Goal: Navigation & Orientation: Find specific page/section

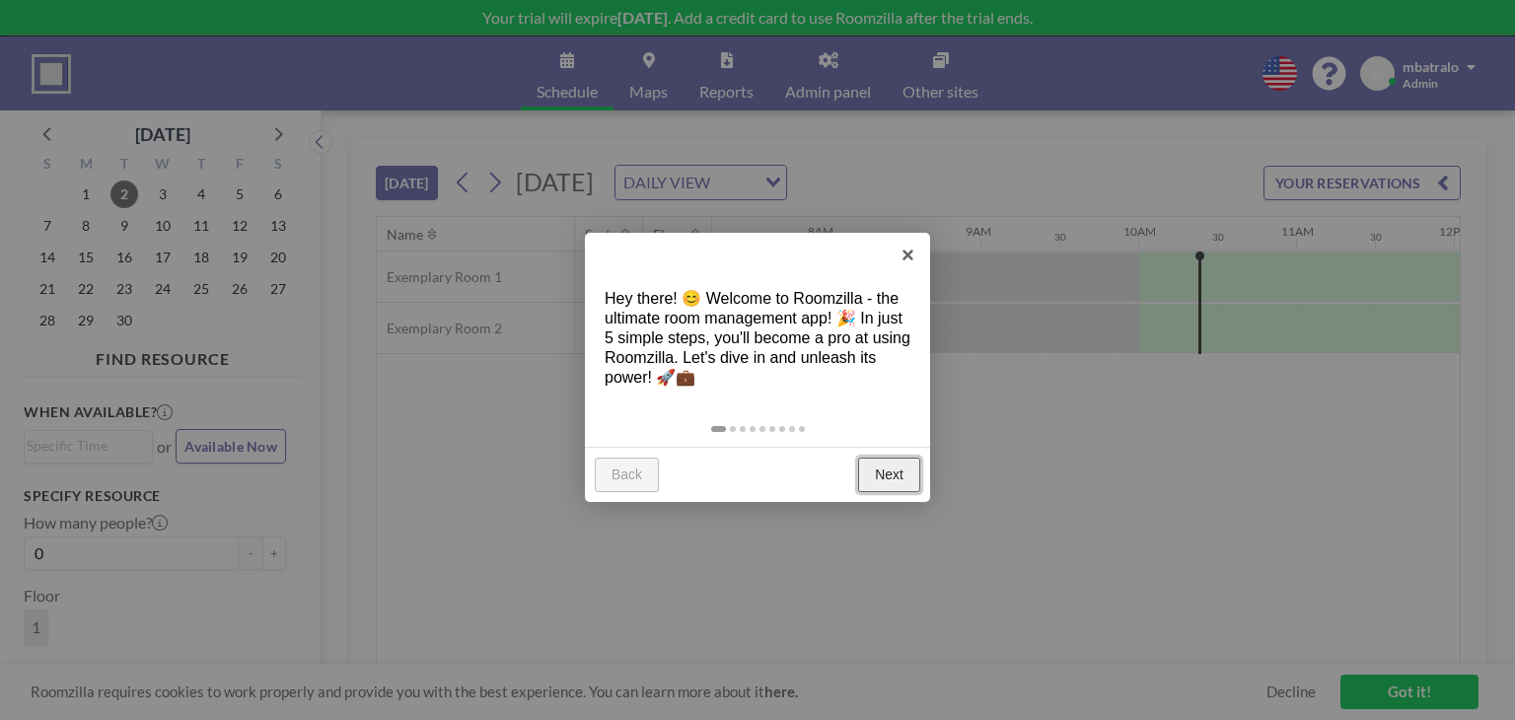
scroll to position [0, 1499]
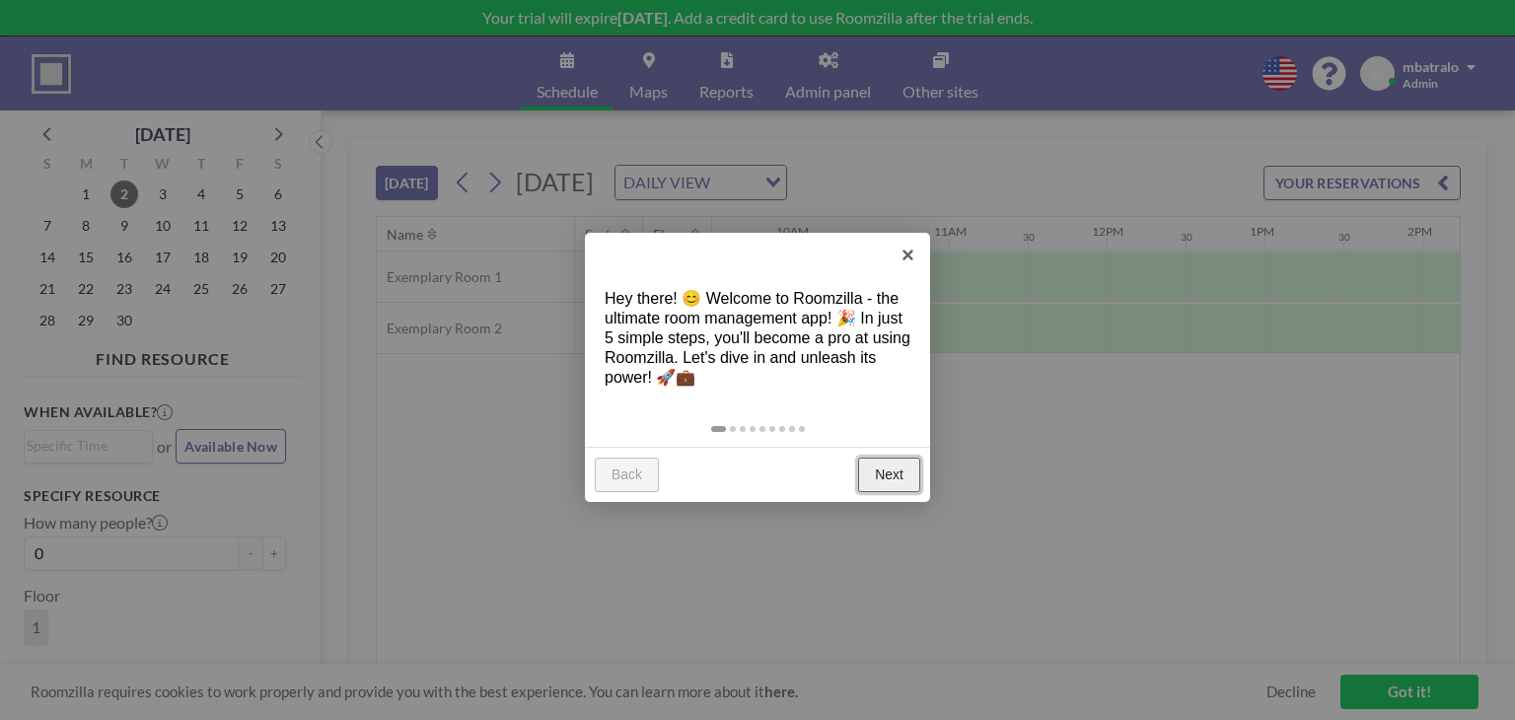
click at [881, 480] on link "Next" at bounding box center [889, 476] width 62 height 36
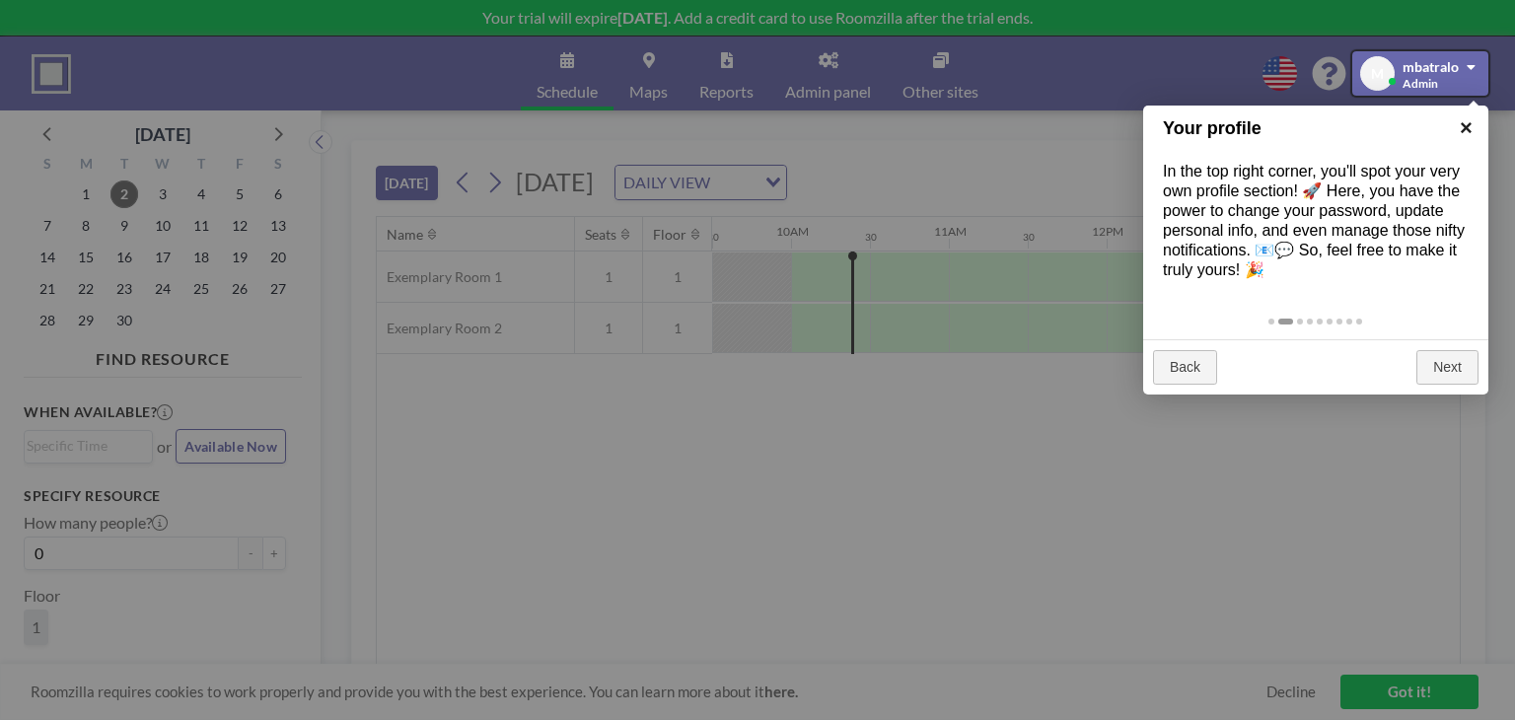
click at [1463, 126] on link "×" at bounding box center [1466, 128] width 44 height 44
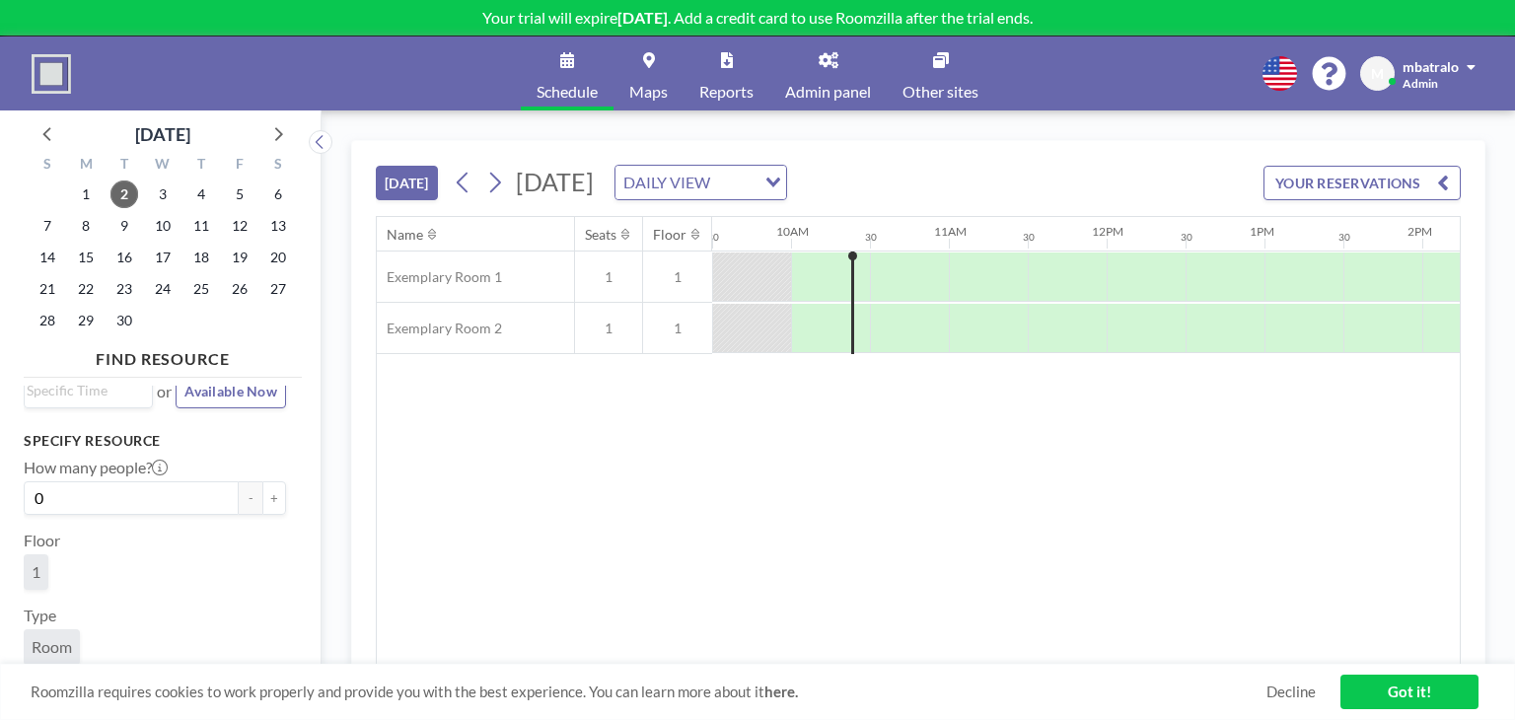
scroll to position [0, 0]
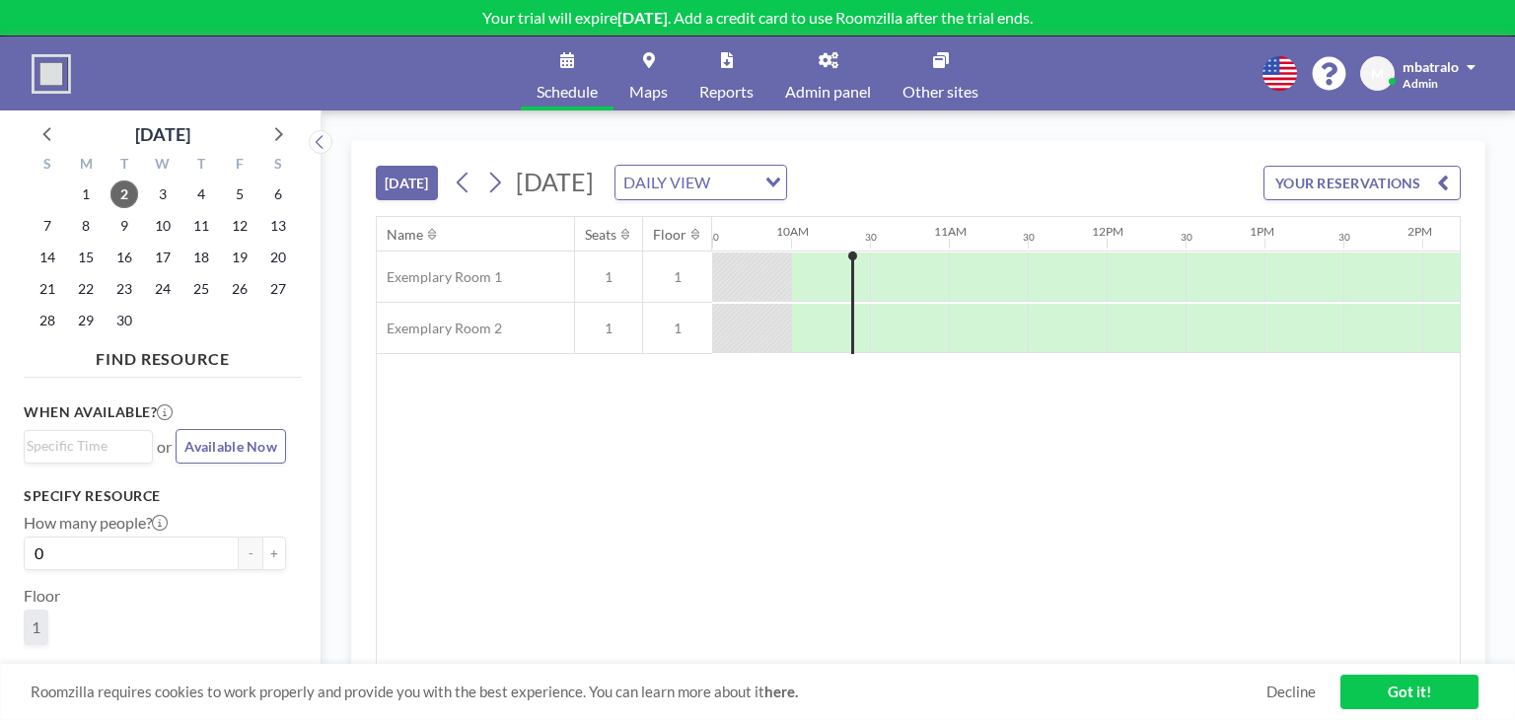
click at [51, 72] on img at bounding box center [51, 73] width 39 height 39
click at [1449, 80] on div "mbatralo Admin" at bounding box center [1438, 73] width 73 height 35
click at [1126, 77] on div "Schedule Maps Reports Admin panel Other sites English Polski 日本語 Española M mba…" at bounding box center [757, 73] width 1515 height 74
click at [835, 557] on div "Name Seats Floor 12AM 30 1AM 30 2AM 30 3AM 30 4AM 30 5AM 30 6AM 30 7AM 30 8AM 3…" at bounding box center [918, 441] width 1083 height 448
click at [1433, 64] on span "mbatralo" at bounding box center [1430, 66] width 56 height 17
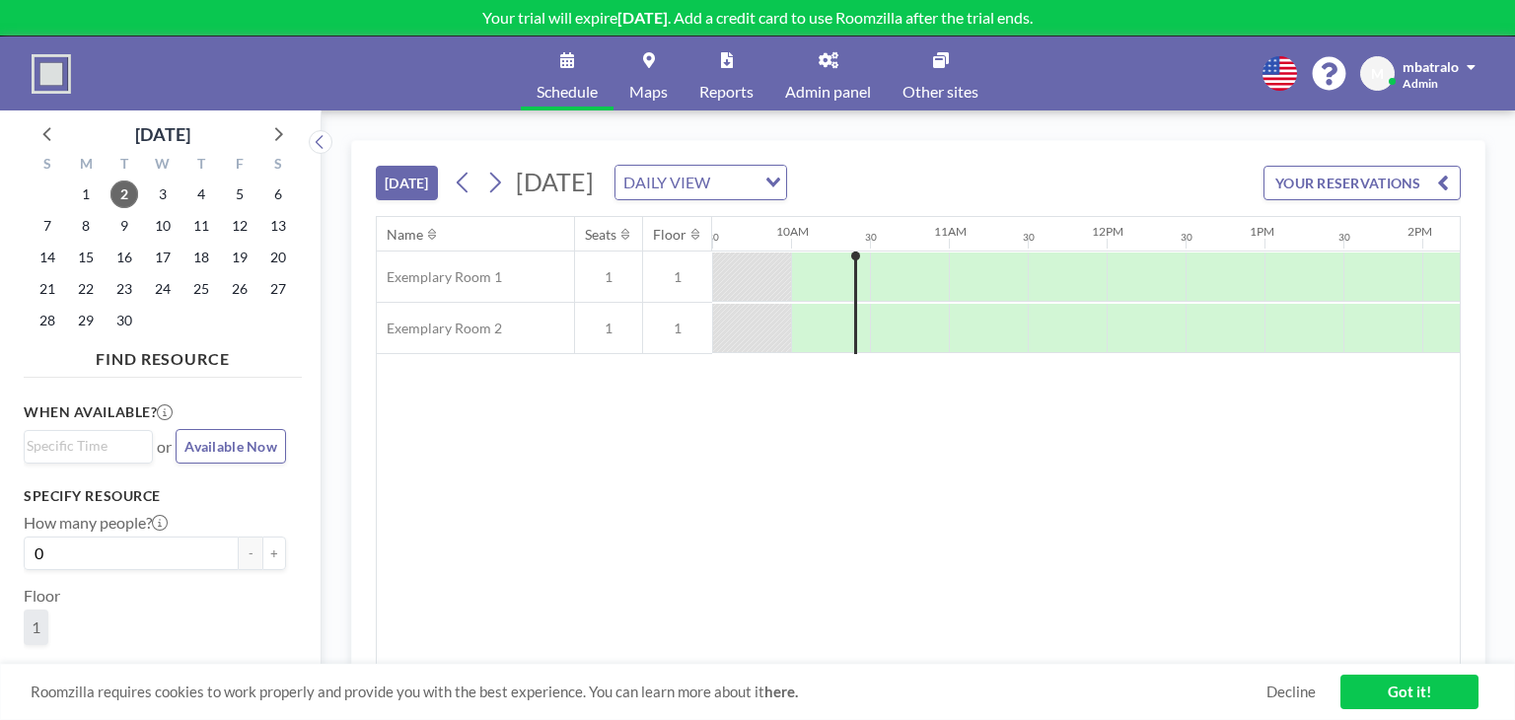
click at [47, 72] on img at bounding box center [51, 73] width 39 height 39
click at [830, 73] on link "Admin panel" at bounding box center [827, 73] width 117 height 74
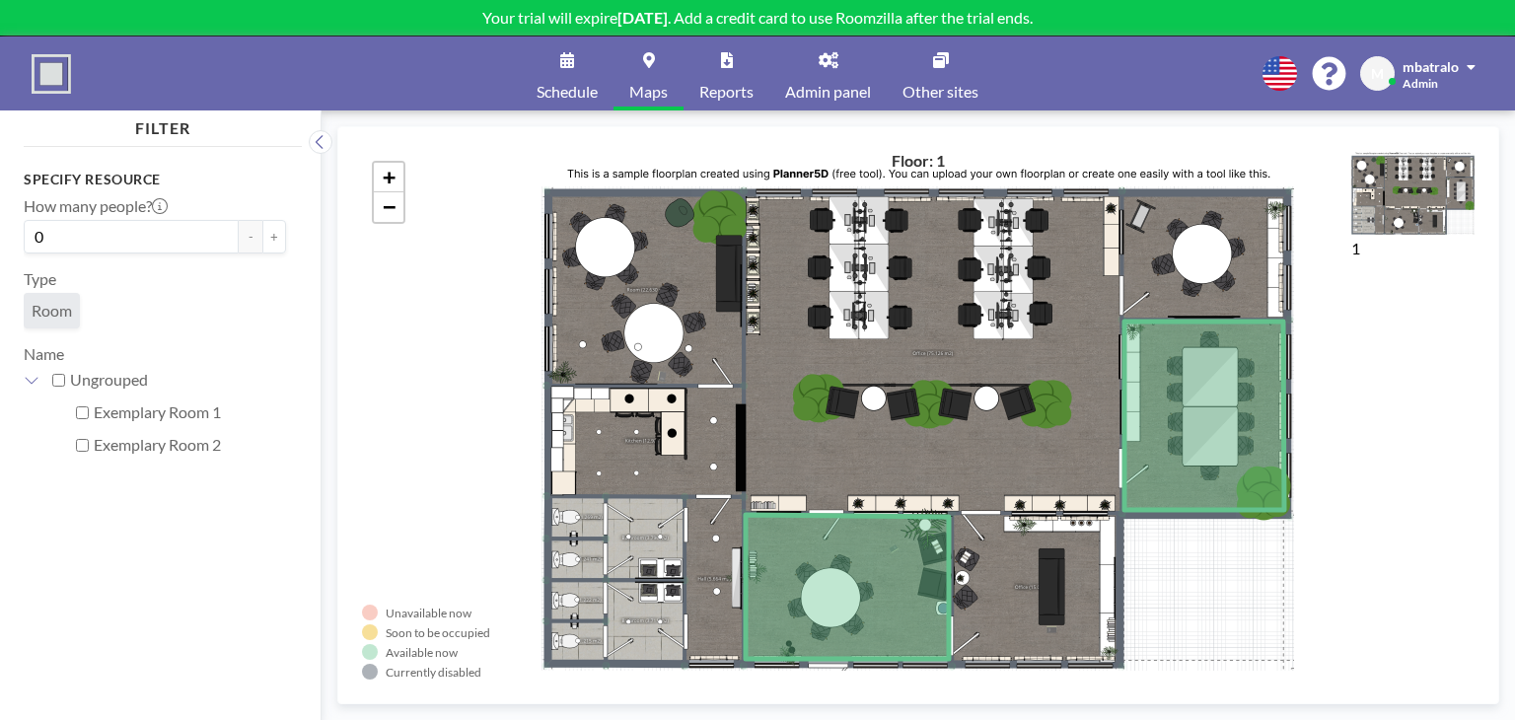
click at [713, 68] on link "Reports" at bounding box center [726, 73] width 86 height 74
click at [568, 69] on link "Schedule" at bounding box center [567, 73] width 93 height 74
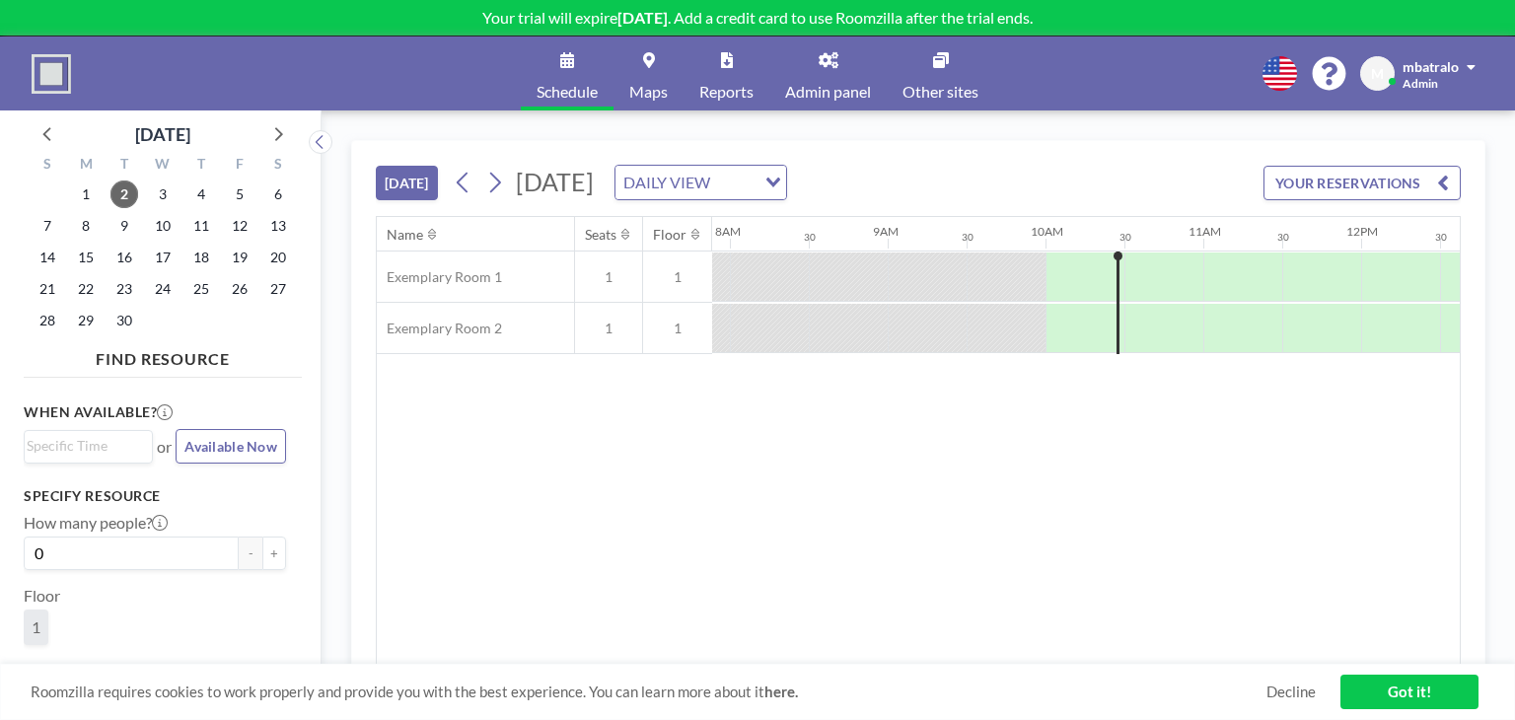
scroll to position [0, 1499]
